Goal: Find specific page/section: Find specific page/section

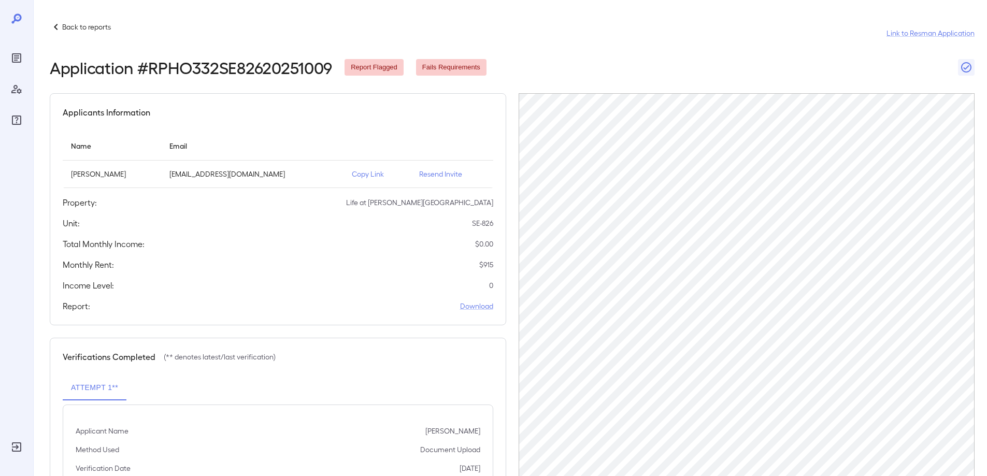
click at [81, 27] on p "Back to reports" at bounding box center [86, 27] width 49 height 10
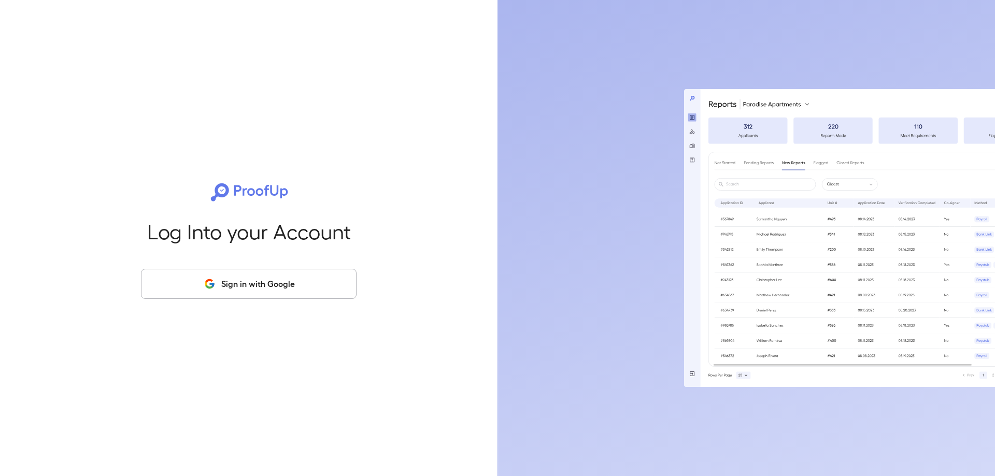
click at [233, 283] on button "Sign in with Google" at bounding box center [249, 284] width 216 height 30
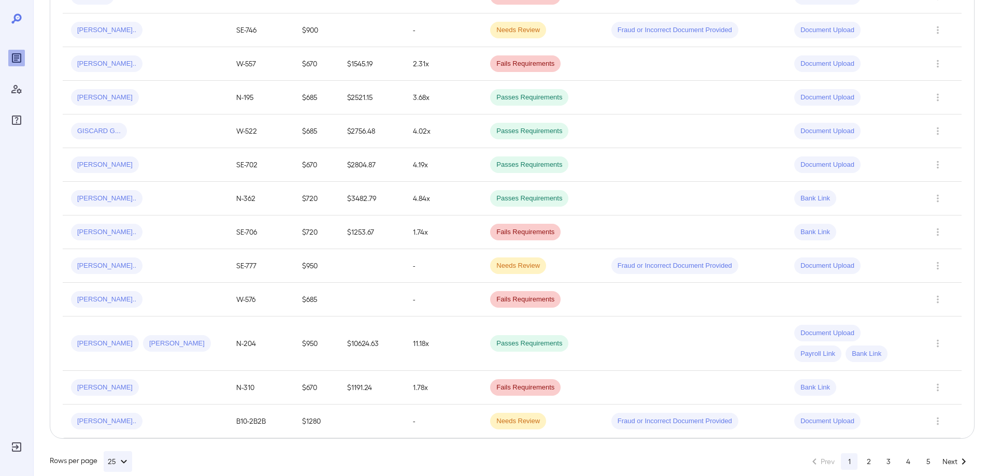
scroll to position [690, 0]
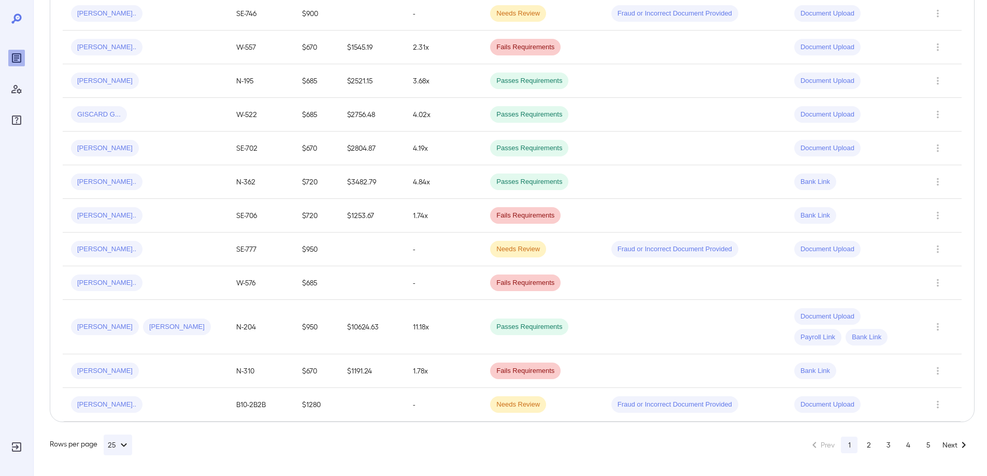
click at [872, 445] on button "2" at bounding box center [869, 445] width 17 height 17
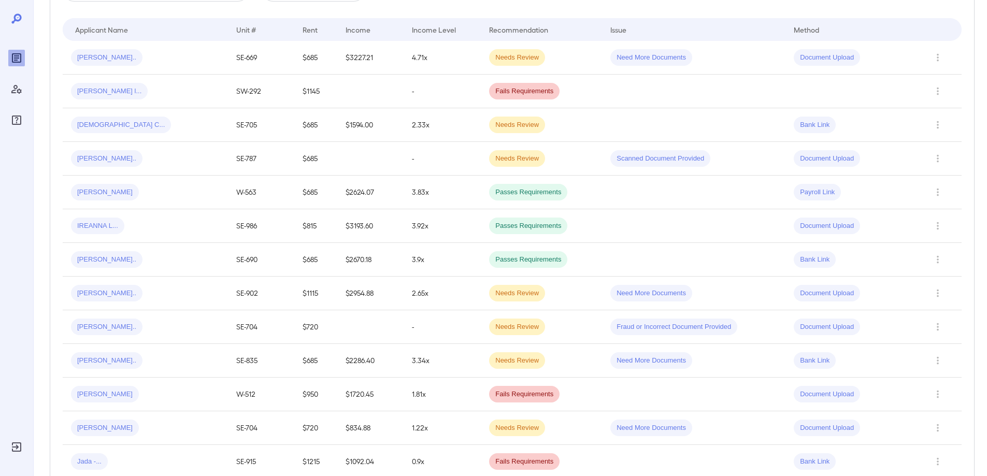
scroll to position [203, 0]
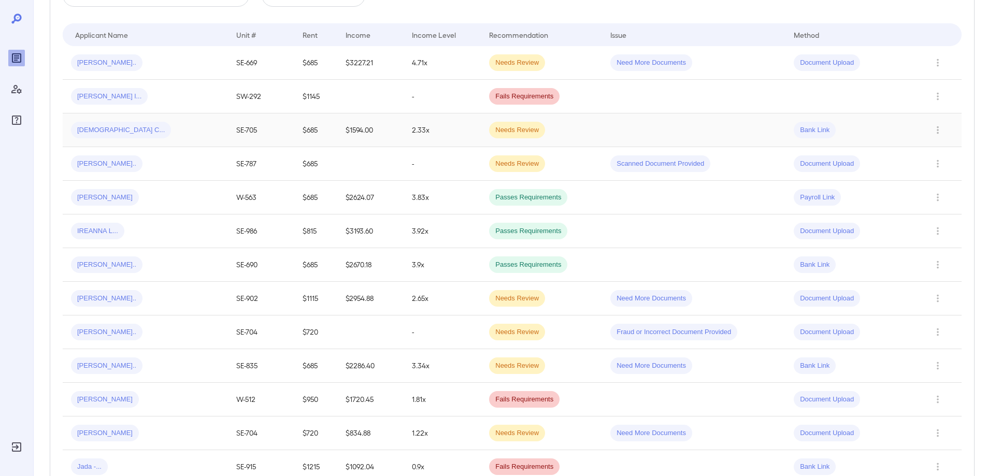
click at [91, 135] on span "Jaina C..." at bounding box center [121, 130] width 100 height 10
